Goal: Task Accomplishment & Management: Manage account settings

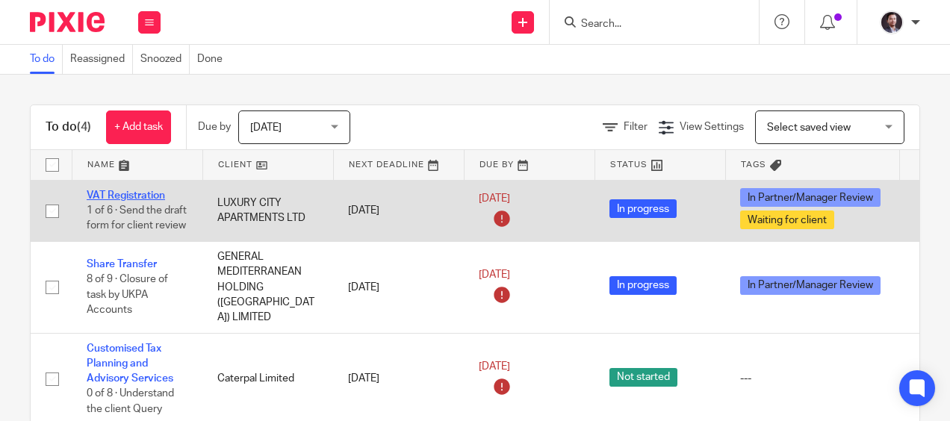
click at [116, 193] on link "VAT Registration" at bounding box center [126, 195] width 78 height 10
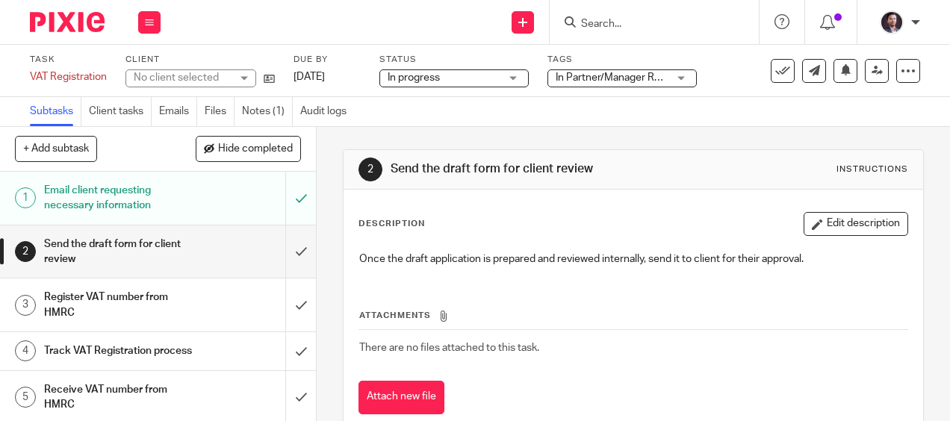
click at [875, 81] on link at bounding box center [877, 71] width 24 height 24
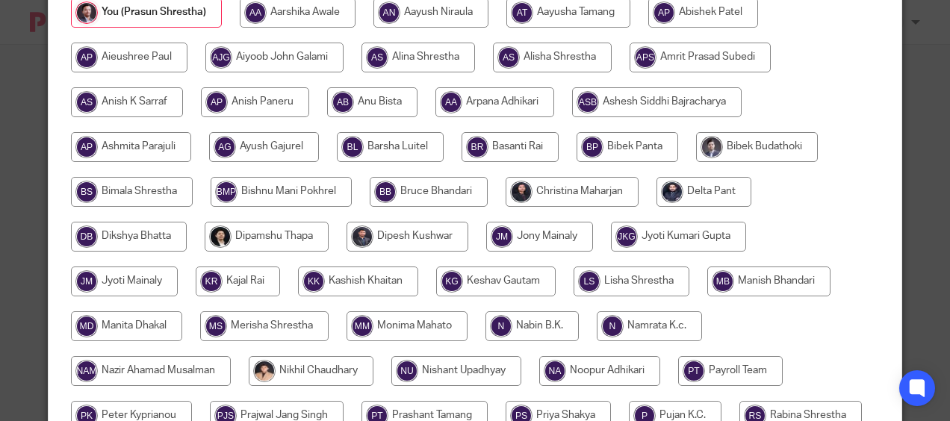
scroll to position [105, 0]
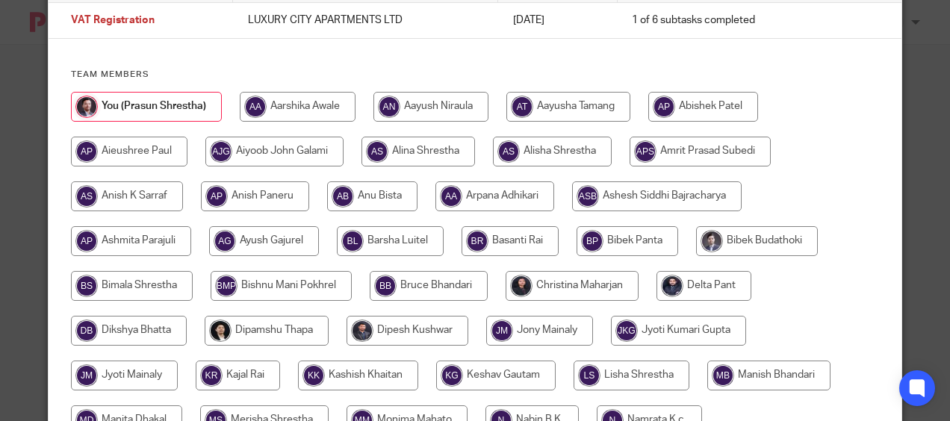
click at [120, 332] on input "radio" at bounding box center [129, 331] width 116 height 30
radio input "true"
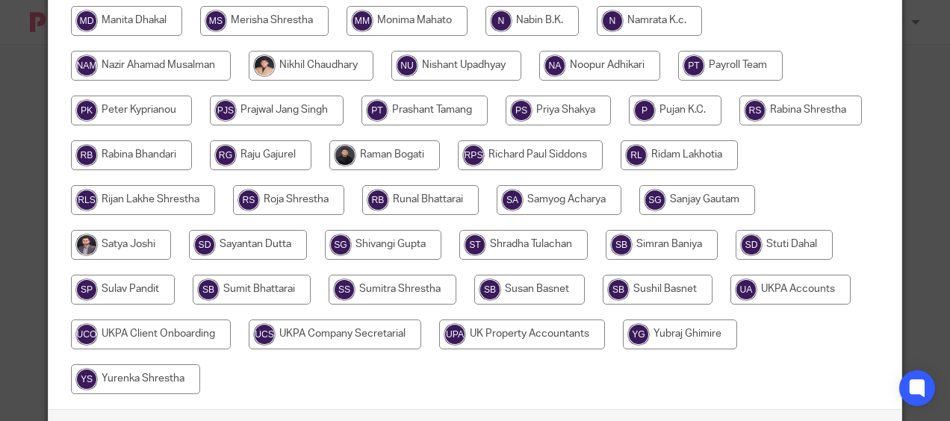
scroll to position [584, 0]
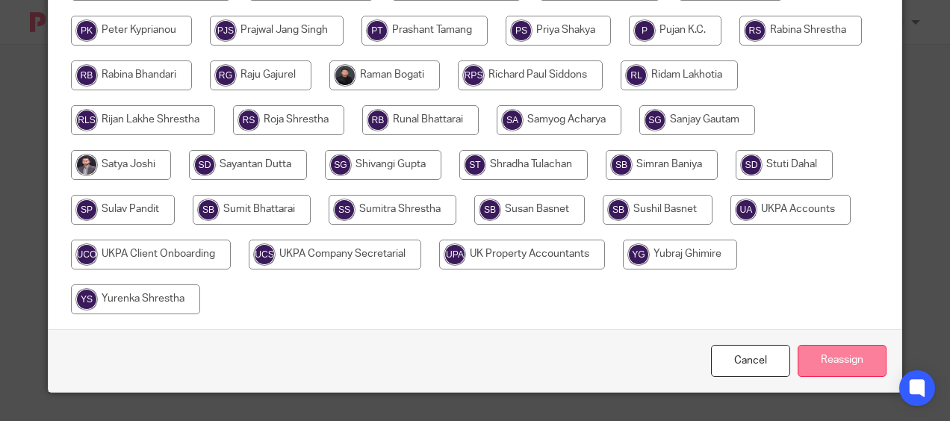
click at [854, 359] on input "Reassign" at bounding box center [842, 361] width 89 height 32
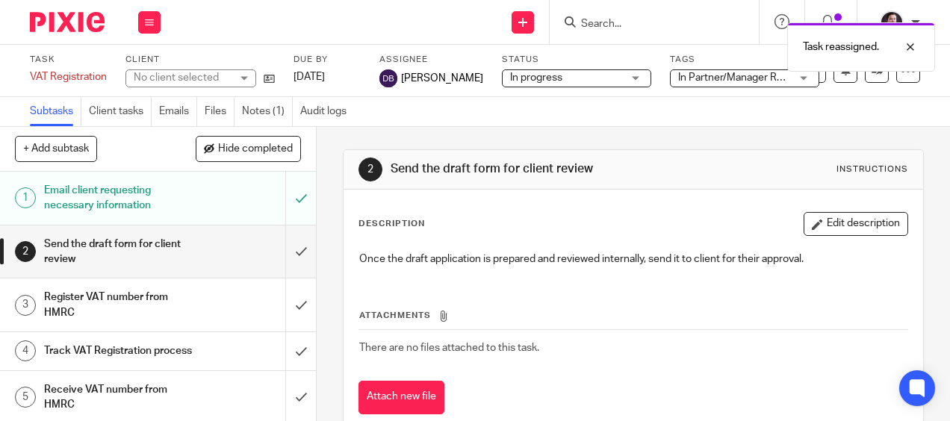
click at [82, 28] on img at bounding box center [67, 22] width 75 height 20
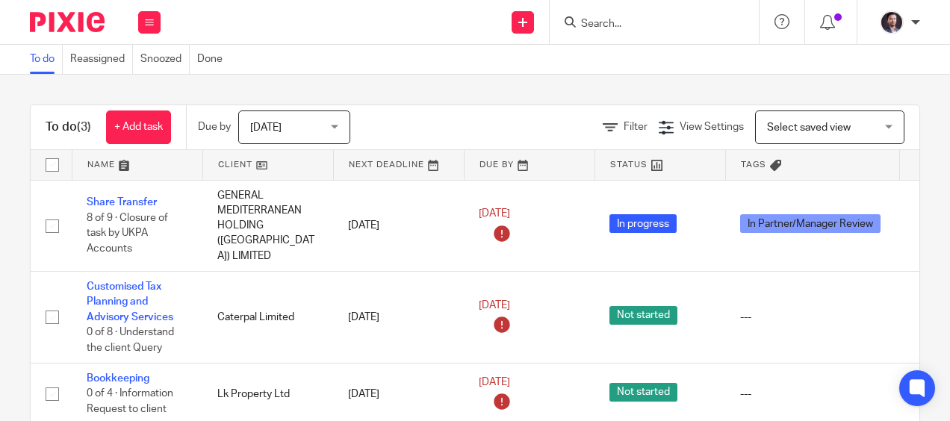
scroll to position [30, 0]
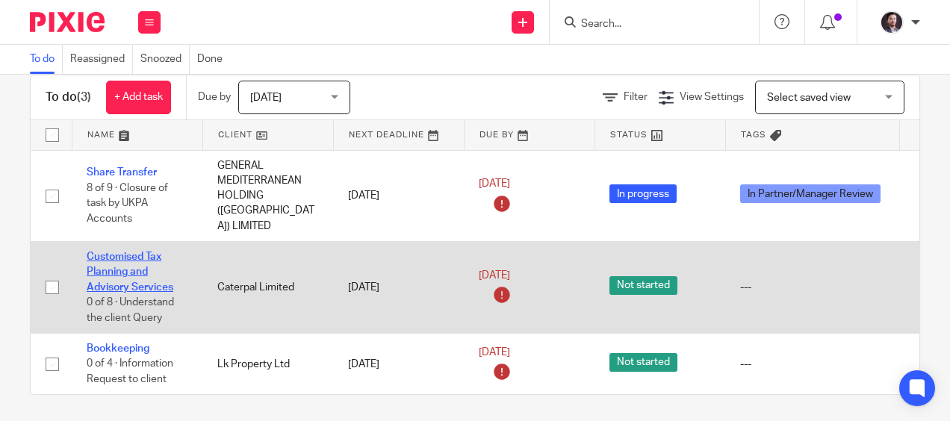
click at [119, 252] on link "Customised Tax Planning and Advisory Services" at bounding box center [130, 272] width 87 height 41
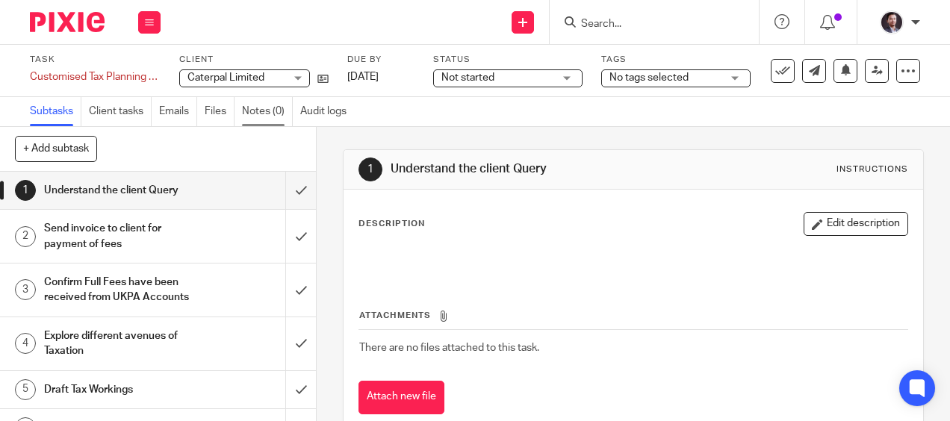
click at [277, 114] on link "Notes (0)" at bounding box center [267, 111] width 51 height 29
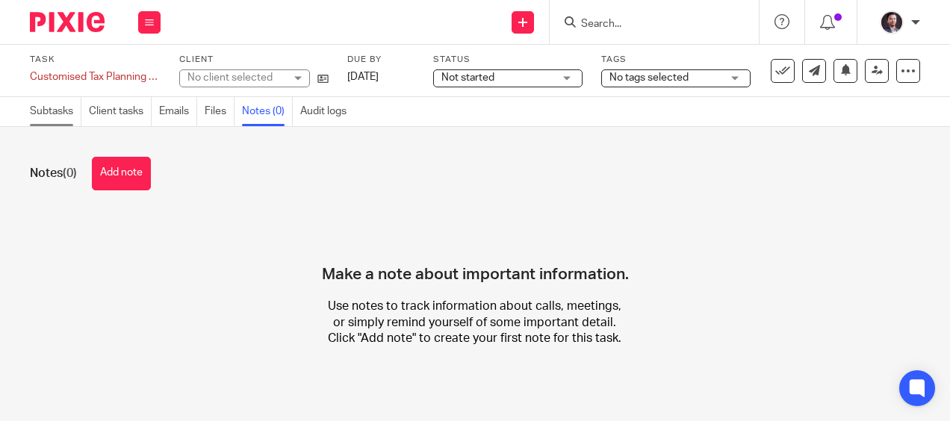
click at [43, 113] on link "Subtasks" at bounding box center [56, 111] width 52 height 29
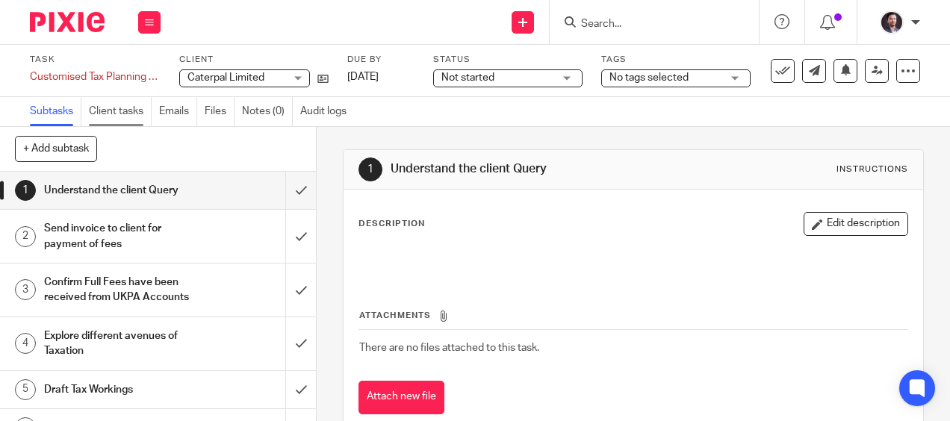
click at [112, 106] on link "Client tasks" at bounding box center [120, 111] width 63 height 29
